Goal: Task Accomplishment & Management: Manage account settings

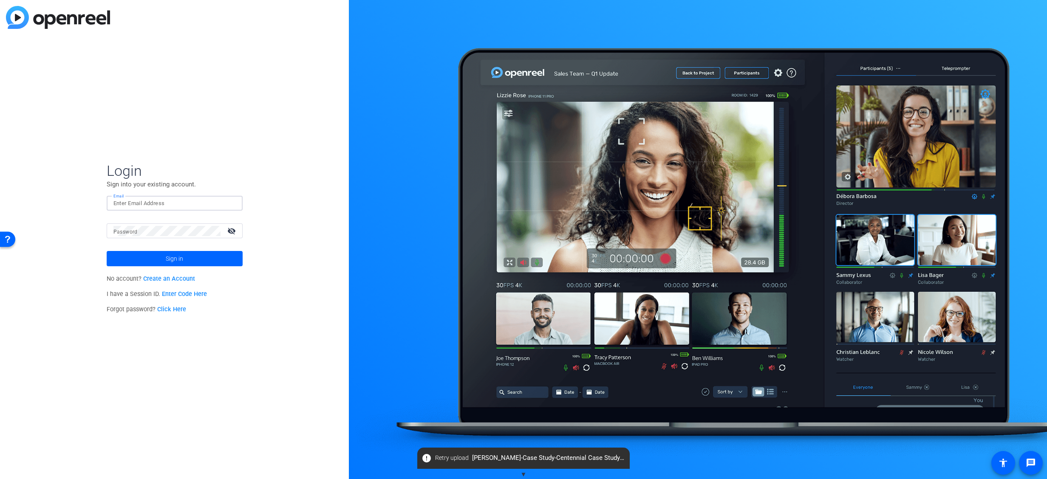
click at [169, 201] on input "Email" at bounding box center [174, 204] width 122 height 10
type input "[PERSON_NAME][EMAIL_ADDRESS][PERSON_NAME][DOMAIN_NAME]"
click at [193, 257] on span at bounding box center [175, 259] width 136 height 20
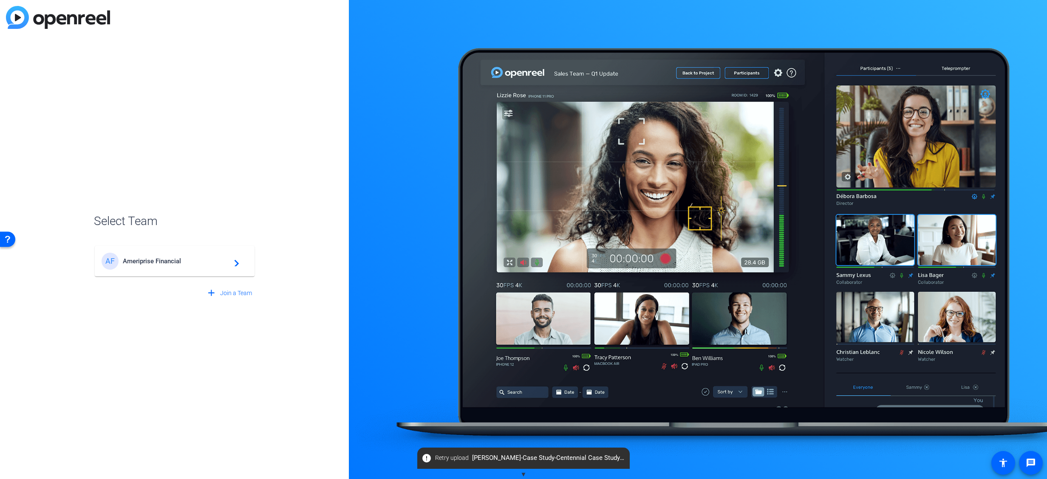
click at [160, 259] on span "Ameriprise Financial" at bounding box center [176, 262] width 106 height 8
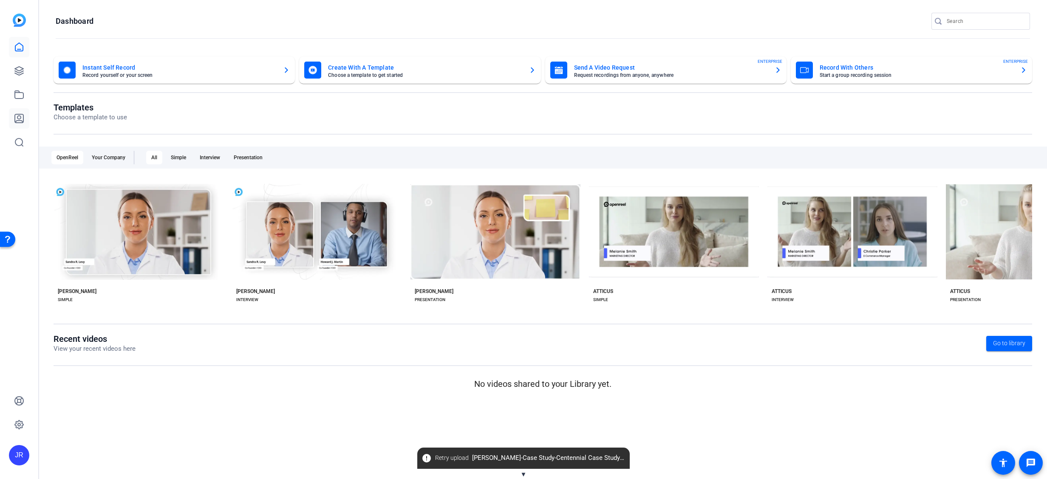
click at [19, 120] on icon at bounding box center [19, 118] width 10 height 10
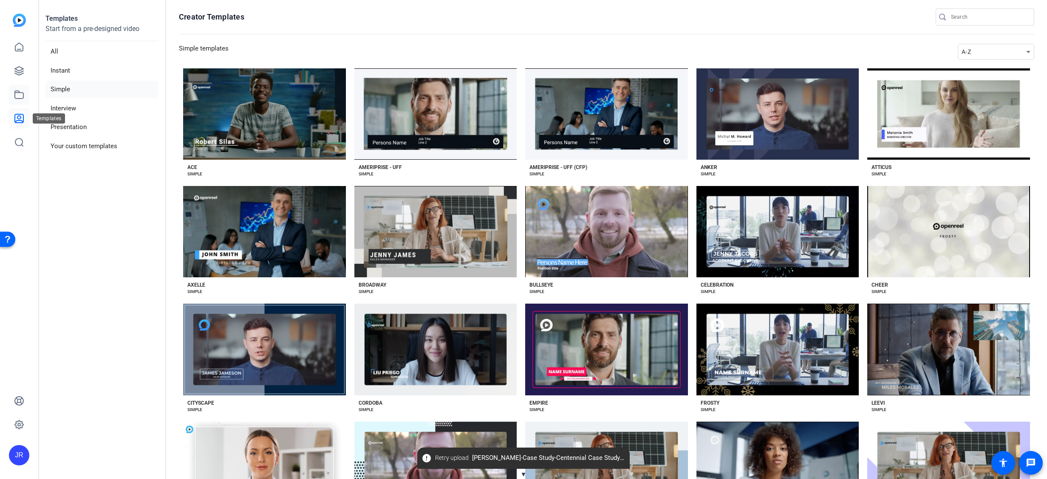
click at [12, 97] on link at bounding box center [19, 95] width 20 height 20
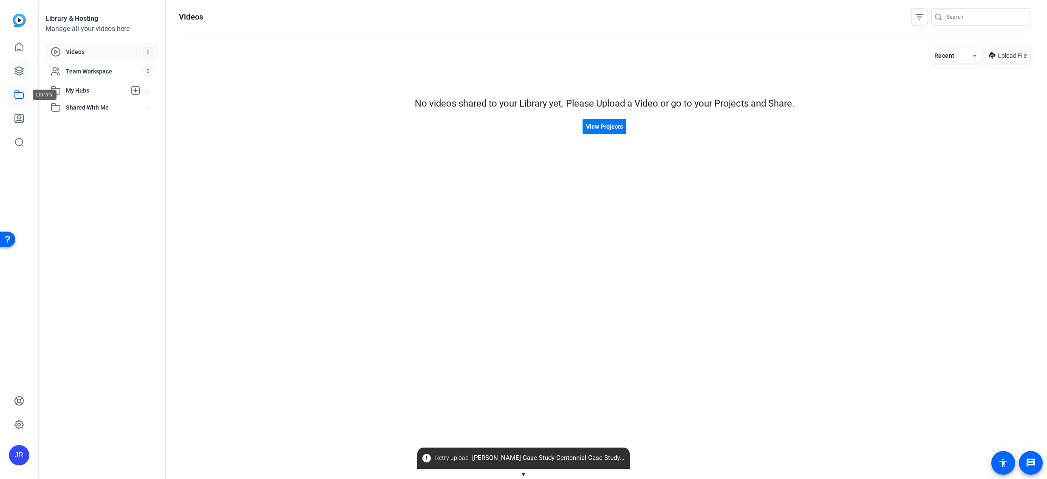
click at [11, 74] on link at bounding box center [19, 71] width 20 height 20
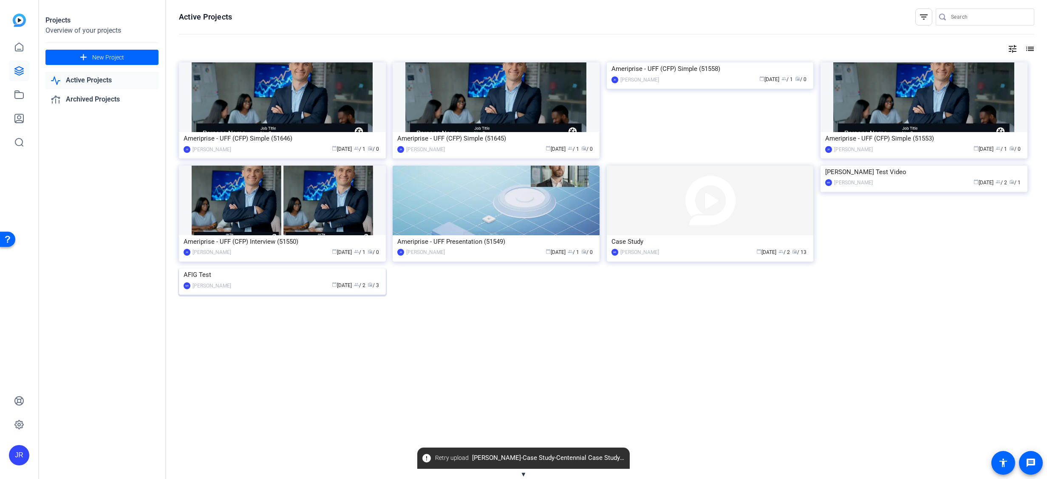
drag, startPoint x: 276, startPoint y: 317, endPoint x: 208, endPoint y: 341, distance: 72.2
click at [208, 281] on div "AFIG Test" at bounding box center [283, 275] width 198 height 13
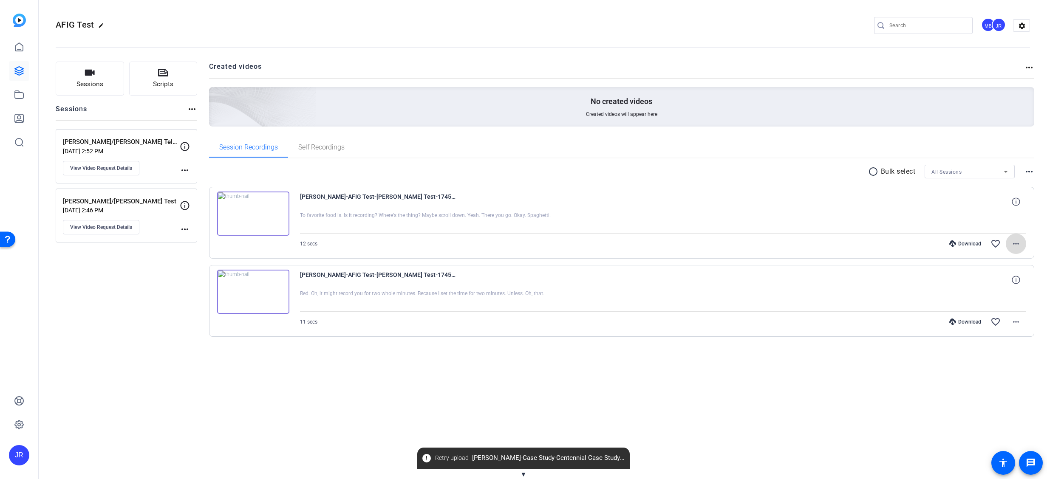
click at [1017, 247] on mat-icon "more_horiz" at bounding box center [1016, 244] width 10 height 10
click at [992, 349] on span "Delete clip" at bounding box center [994, 347] width 51 height 10
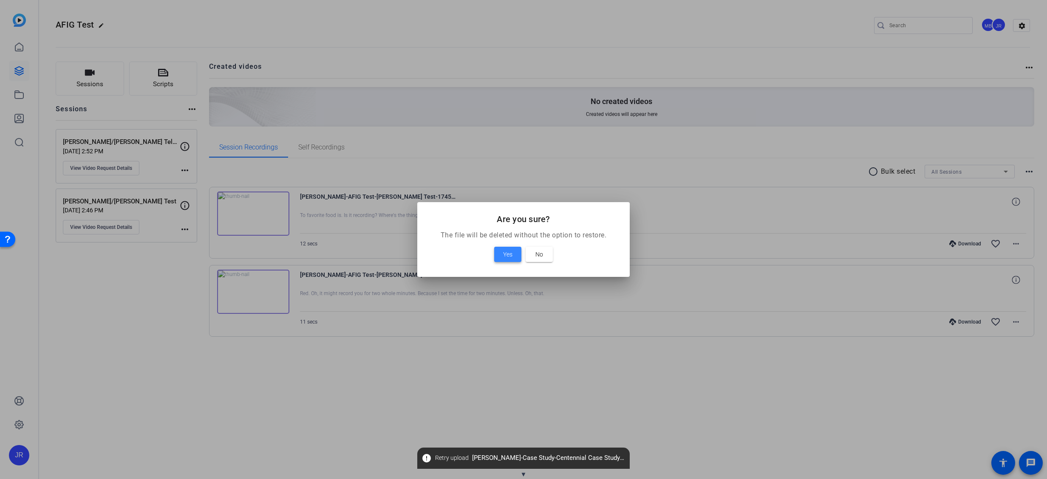
click at [508, 256] on span "Yes" at bounding box center [507, 255] width 9 height 10
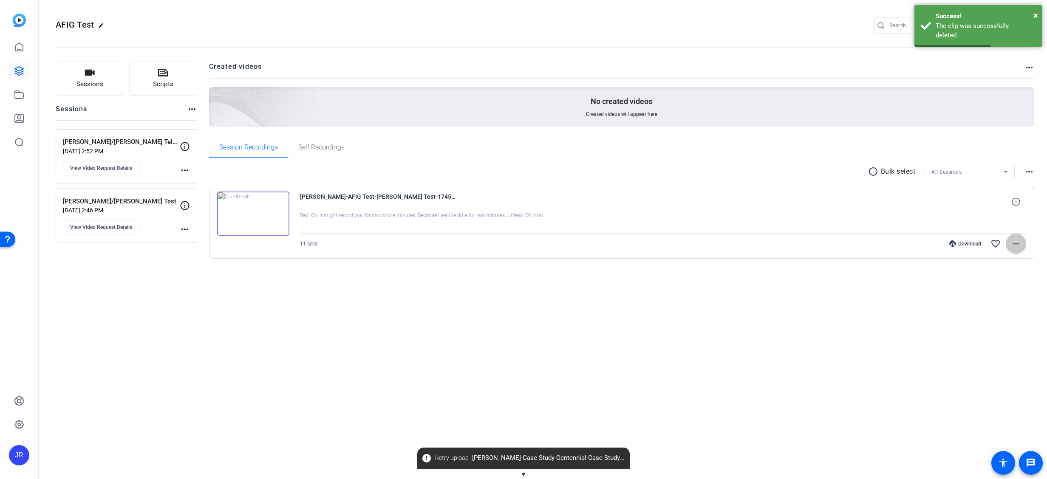
click at [1015, 245] on mat-icon "more_horiz" at bounding box center [1016, 244] width 10 height 10
click at [992, 346] on span "Delete clip" at bounding box center [994, 347] width 51 height 10
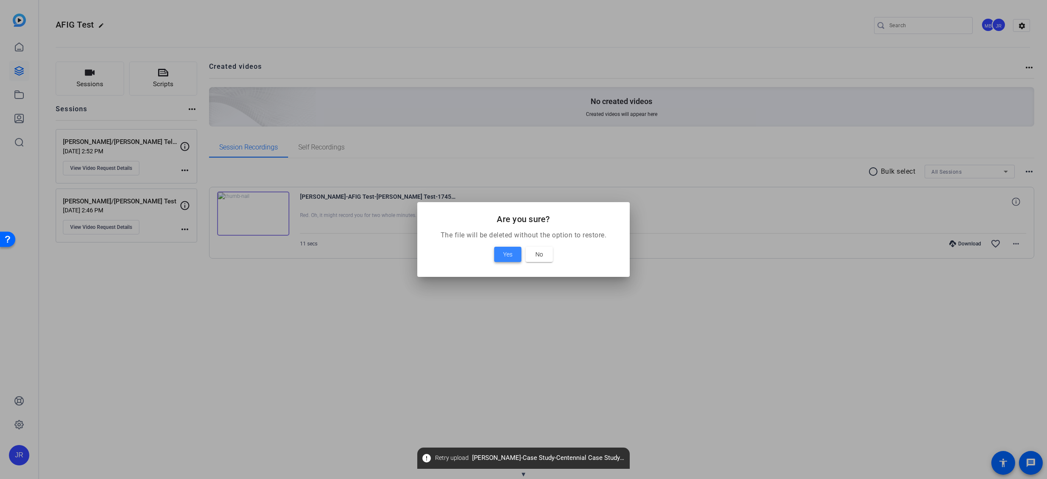
click at [505, 259] on span "Yes" at bounding box center [507, 255] width 9 height 10
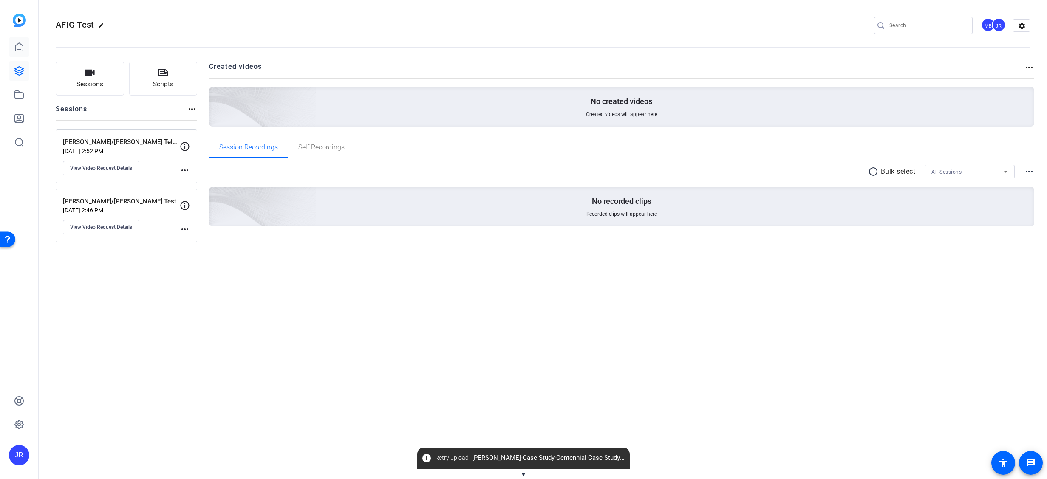
click at [14, 55] on link at bounding box center [19, 47] width 20 height 20
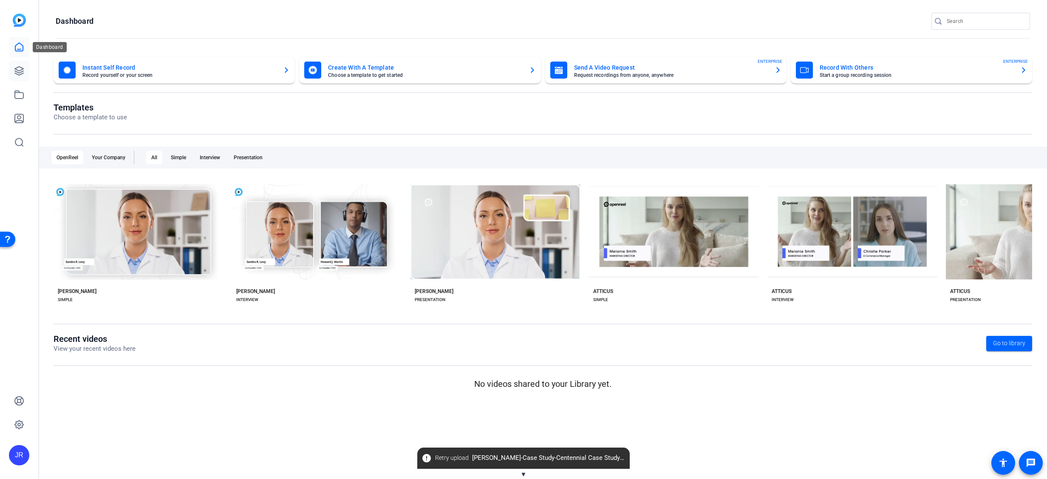
click at [14, 81] on link at bounding box center [19, 71] width 20 height 20
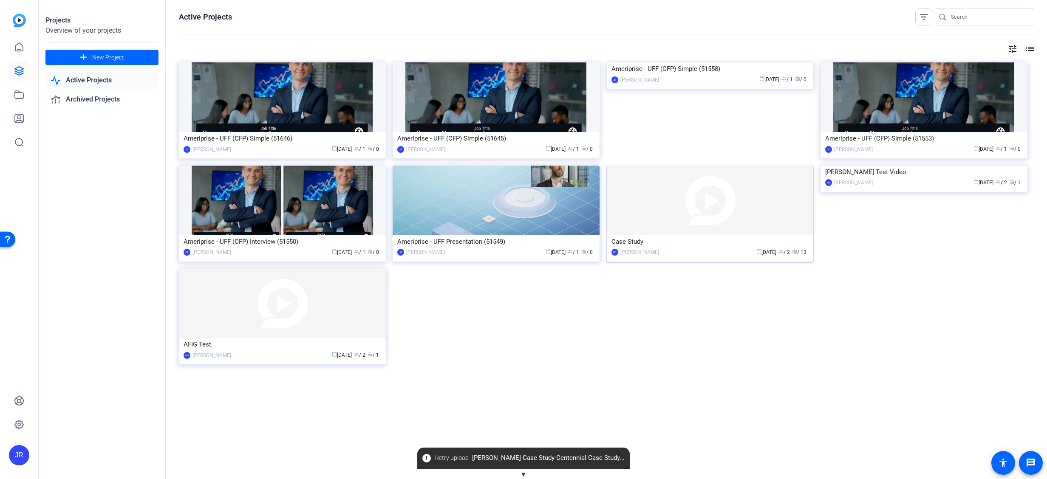
click at [752, 218] on img at bounding box center [710, 201] width 207 height 70
click at [519, 106] on img at bounding box center [496, 97] width 207 height 70
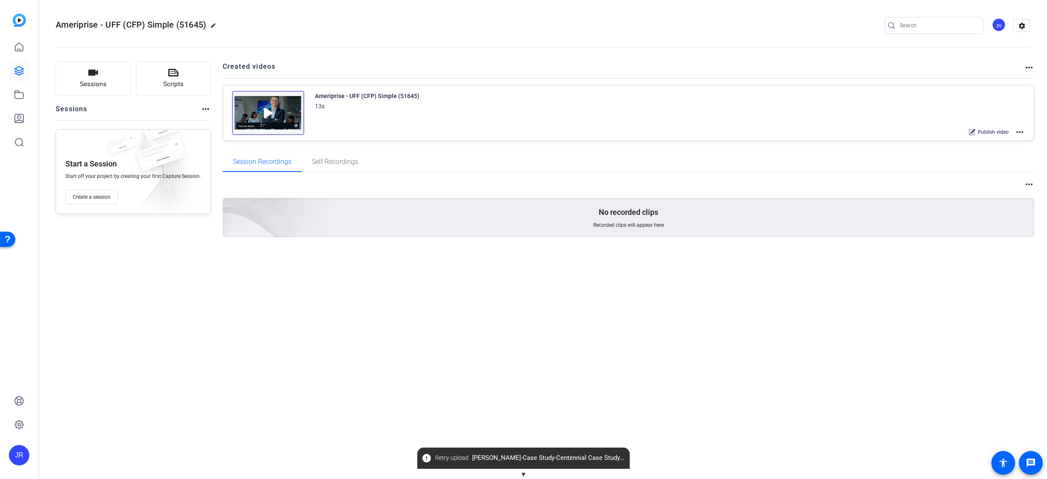
click at [278, 119] on img at bounding box center [268, 113] width 72 height 44
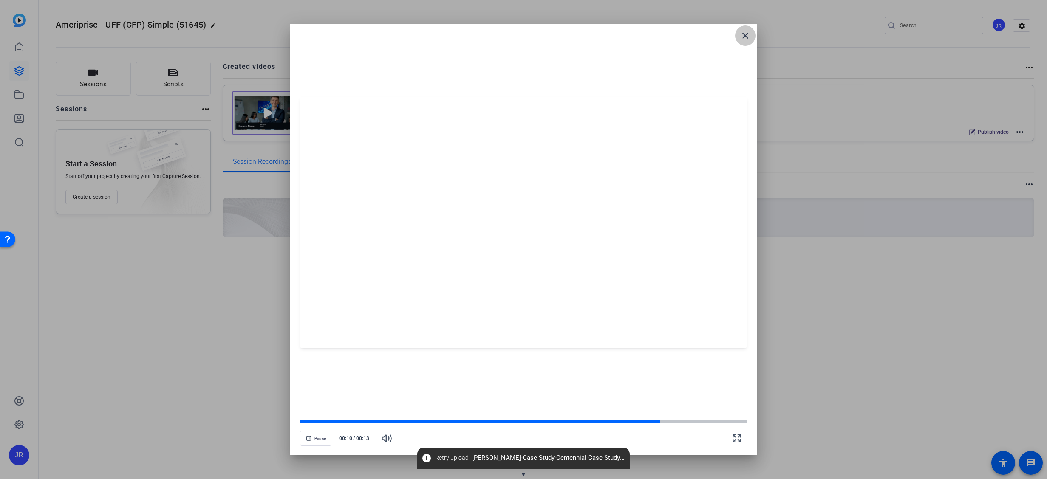
click at [744, 41] on mat-icon "close" at bounding box center [746, 36] width 10 height 10
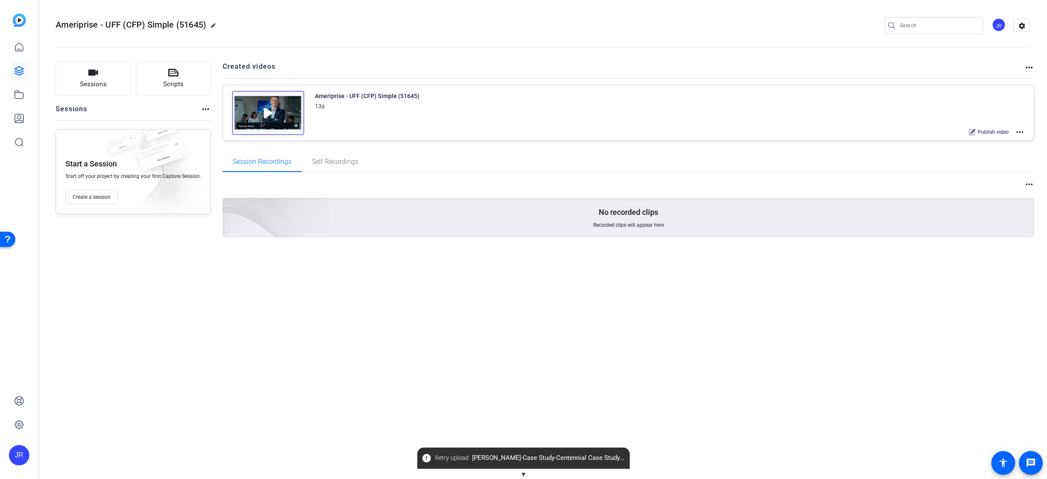
click at [258, 107] on img at bounding box center [268, 113] width 72 height 44
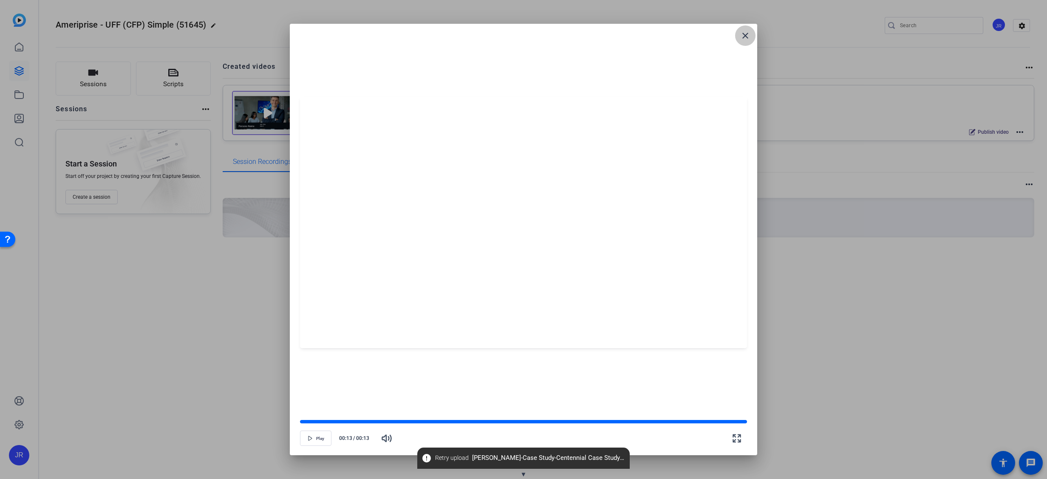
click at [748, 33] on mat-icon "close" at bounding box center [746, 36] width 10 height 10
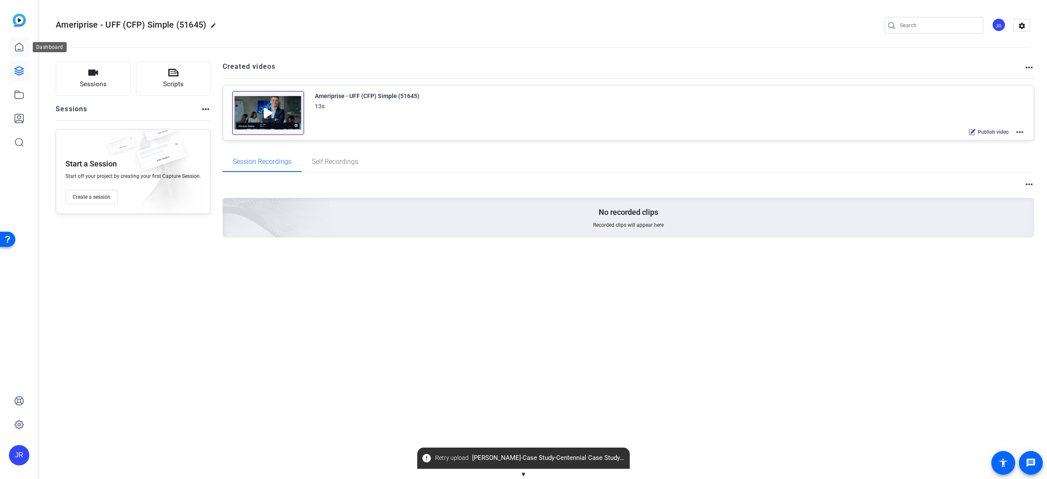
click at [20, 47] on icon at bounding box center [19, 47] width 10 height 10
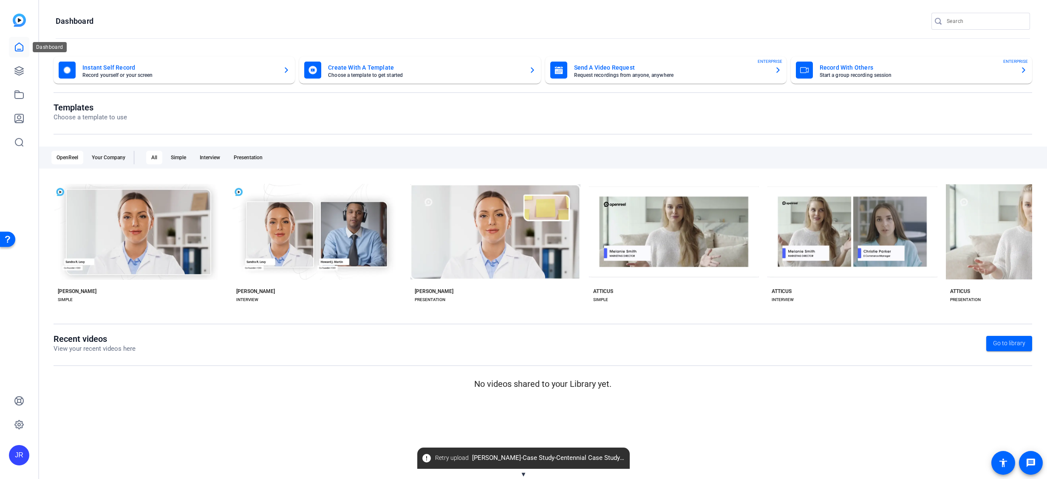
click at [16, 46] on icon at bounding box center [19, 47] width 10 height 10
click at [14, 74] on icon at bounding box center [19, 71] width 10 height 10
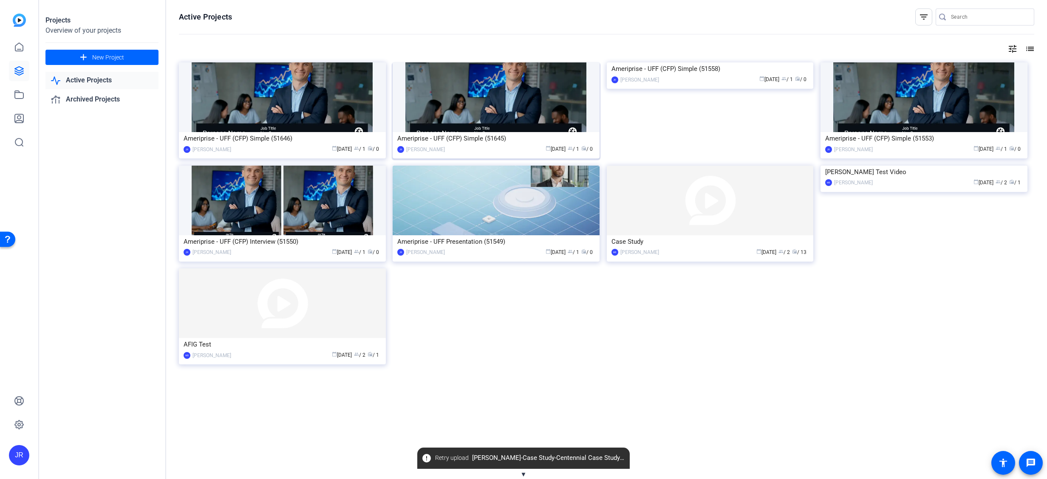
click at [531, 101] on img at bounding box center [496, 97] width 207 height 70
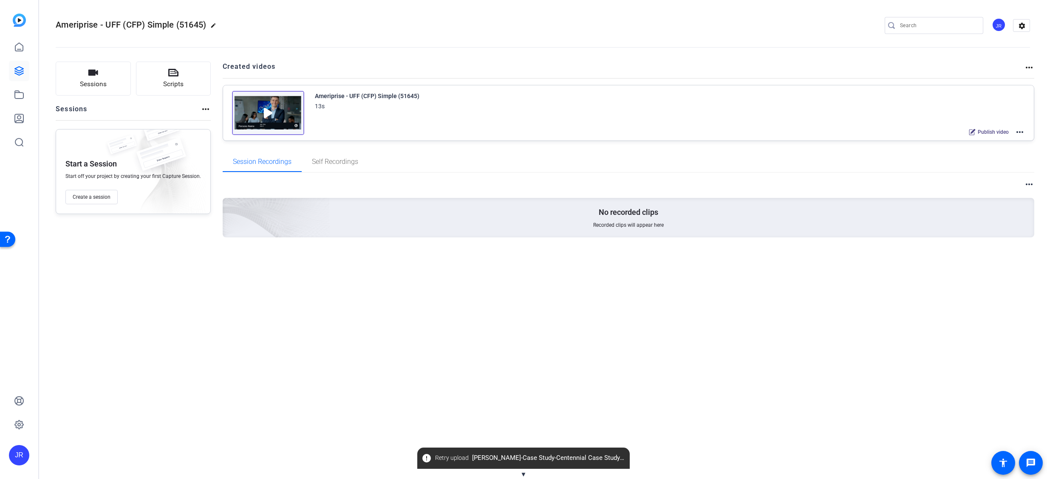
click at [276, 113] on img at bounding box center [268, 113] width 72 height 44
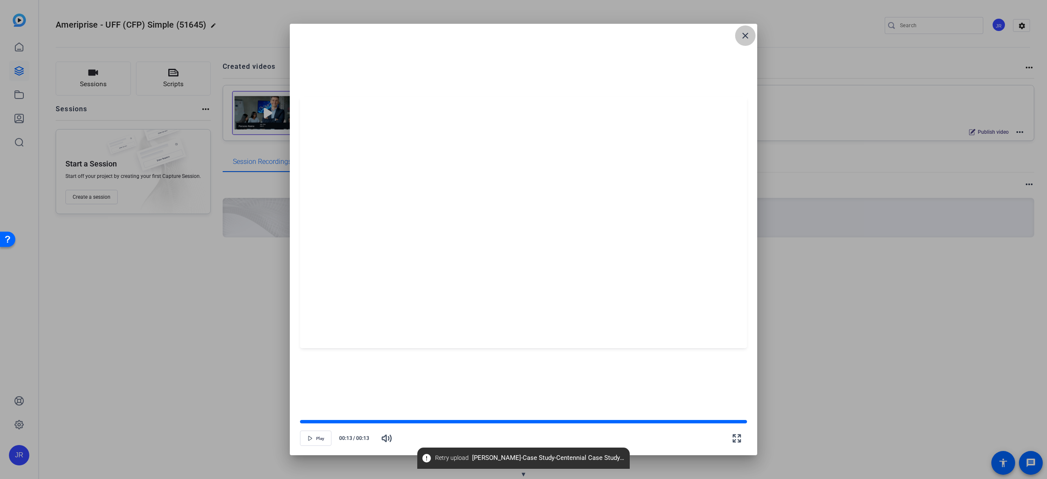
click at [746, 35] on mat-icon "close" at bounding box center [746, 36] width 10 height 10
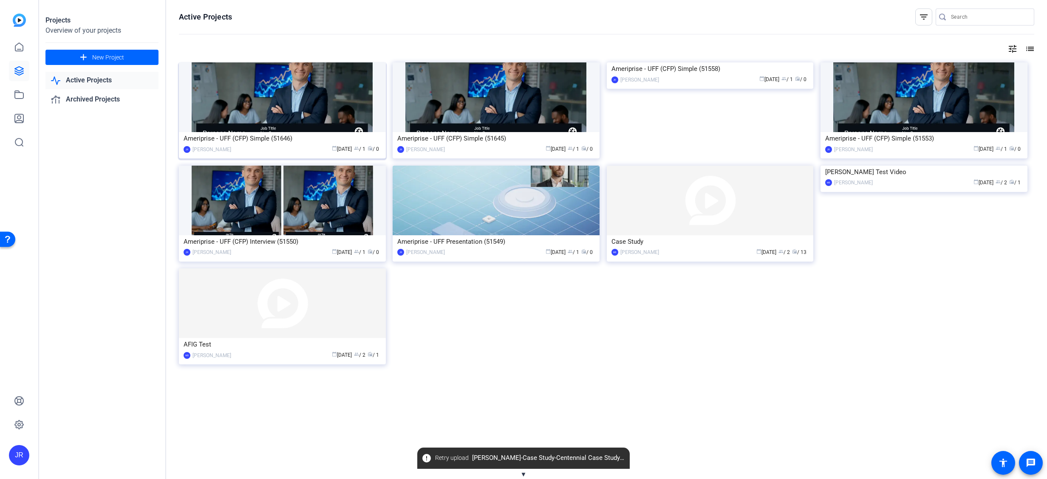
click at [237, 108] on img at bounding box center [282, 97] width 207 height 70
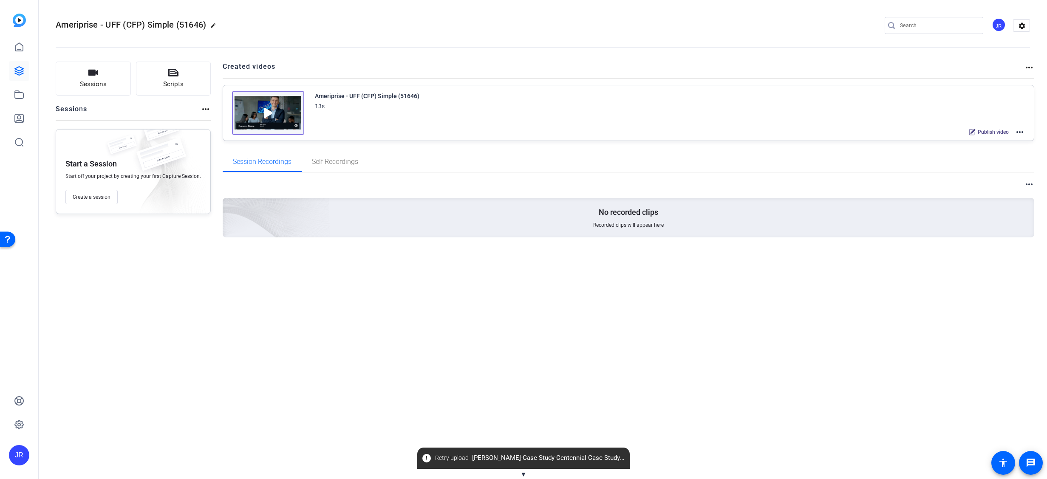
click at [247, 108] on img at bounding box center [268, 113] width 72 height 44
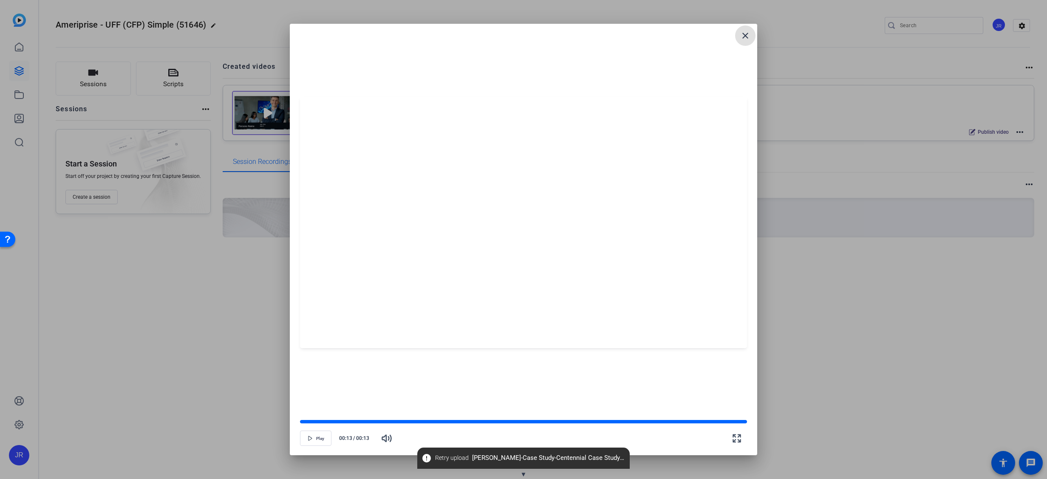
click at [750, 34] on mat-icon "close" at bounding box center [746, 36] width 10 height 10
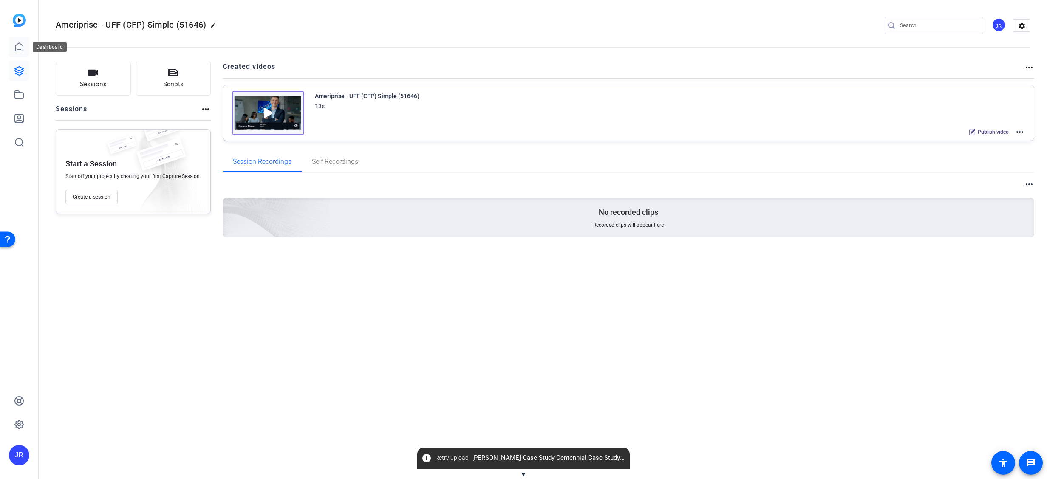
click at [20, 47] on icon at bounding box center [19, 47] width 10 height 10
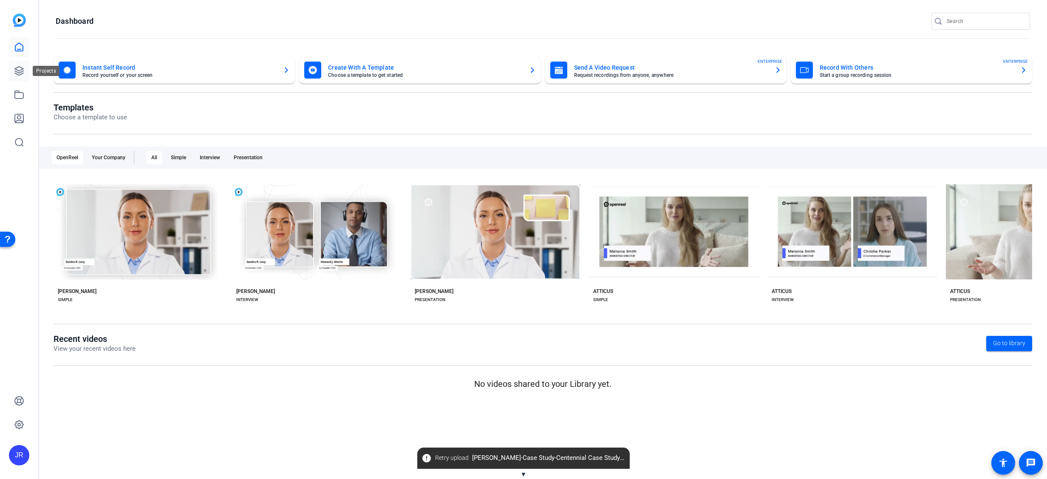
click at [20, 68] on icon at bounding box center [19, 71] width 10 height 10
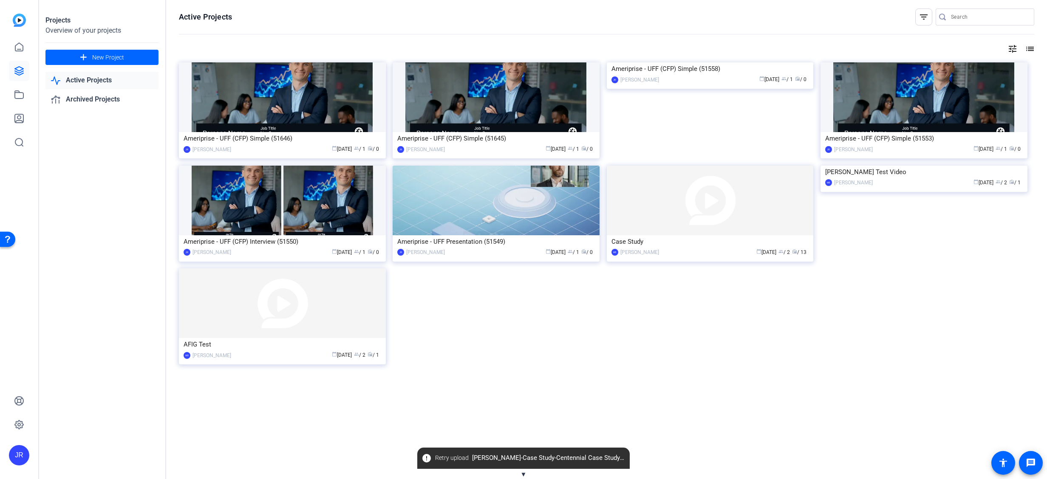
click at [99, 82] on link "Active Projects" at bounding box center [101, 80] width 113 height 17
click at [892, 166] on img at bounding box center [924, 166] width 207 height 0
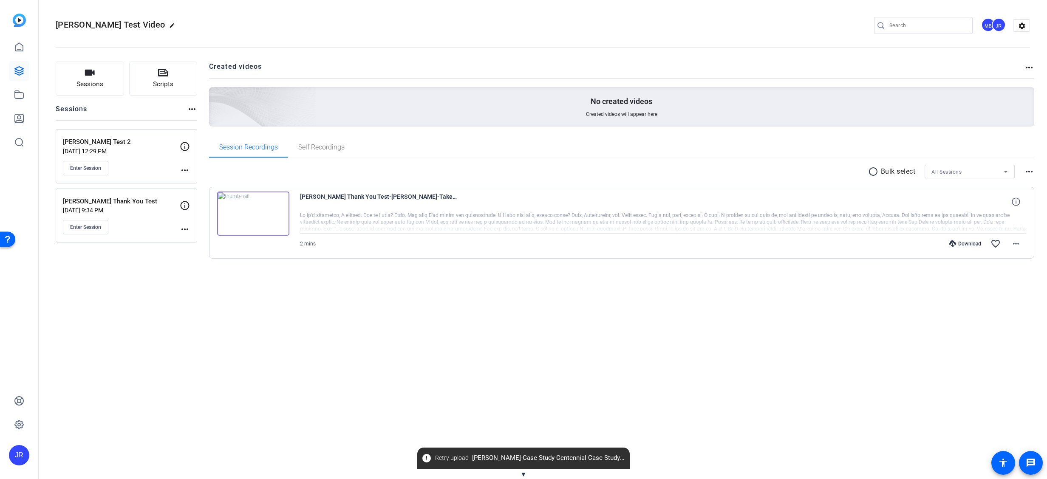
click at [258, 204] on img at bounding box center [253, 214] width 72 height 44
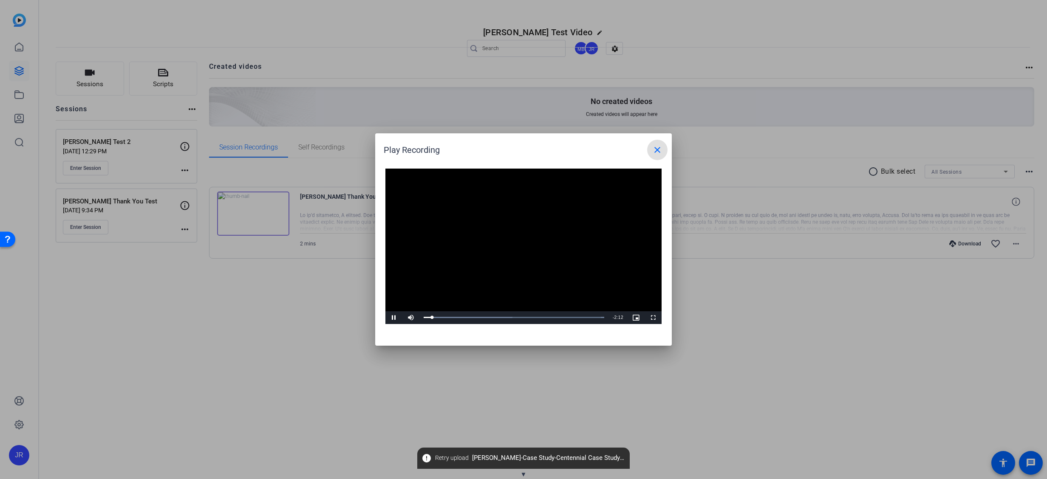
click at [662, 150] on mat-icon "close" at bounding box center [658, 150] width 10 height 10
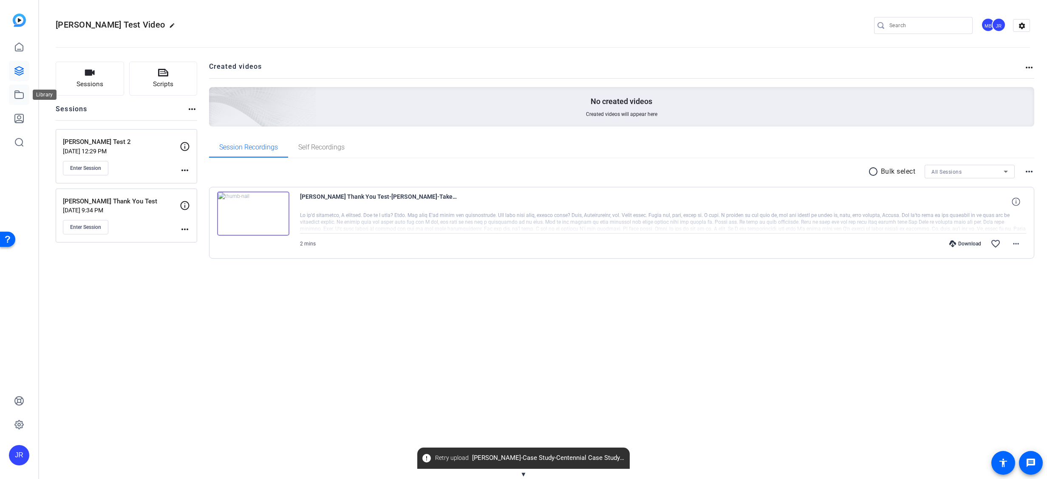
click at [17, 94] on icon at bounding box center [19, 95] width 10 height 10
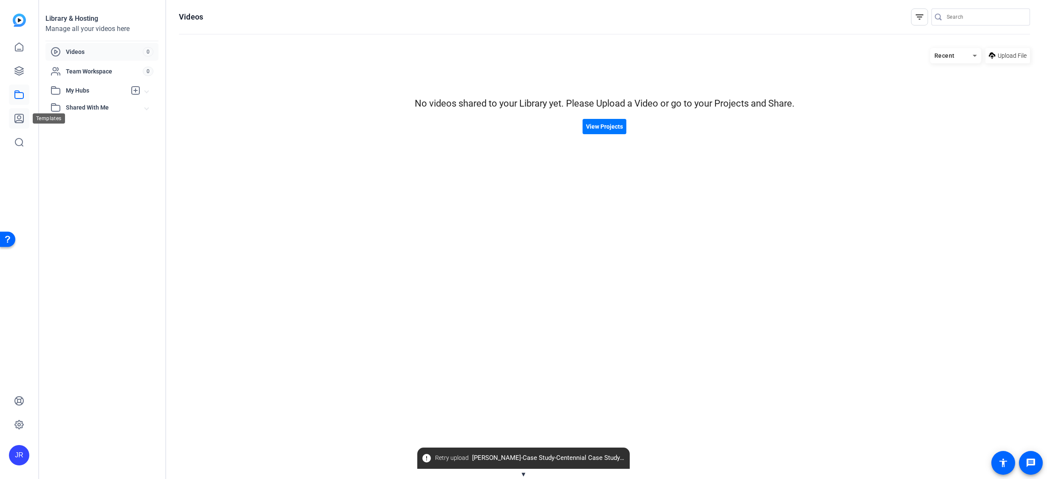
click at [16, 111] on link at bounding box center [19, 118] width 20 height 20
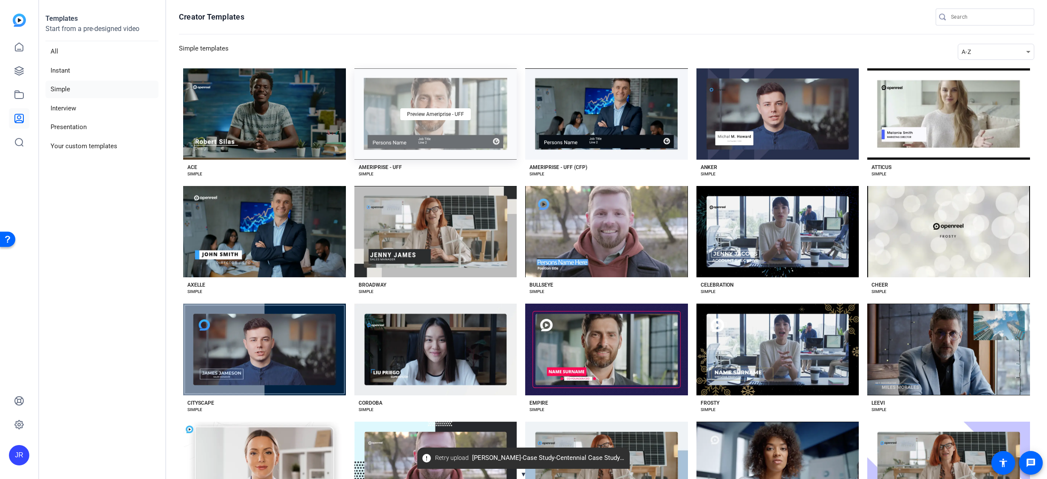
click at [433, 102] on div "Preview Ameriprise - UFF" at bounding box center [436, 113] width 163 height 91
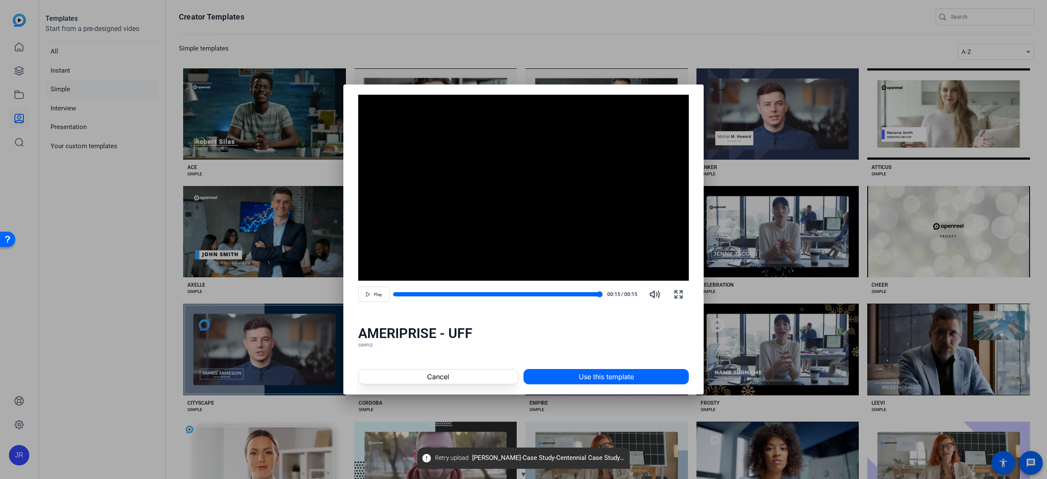
drag, startPoint x: 598, startPoint y: 293, endPoint x: 577, endPoint y: 293, distance: 20.8
click at [577, 293] on div at bounding box center [496, 295] width 207 height 6
click at [379, 298] on span "button" at bounding box center [374, 294] width 31 height 20
click at [375, 291] on span "button" at bounding box center [374, 294] width 31 height 20
